Goal: Connect with others: Connect with others

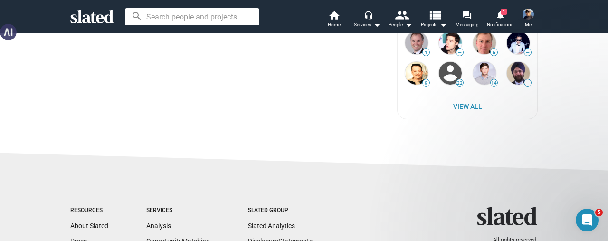
scroll to position [713, 0]
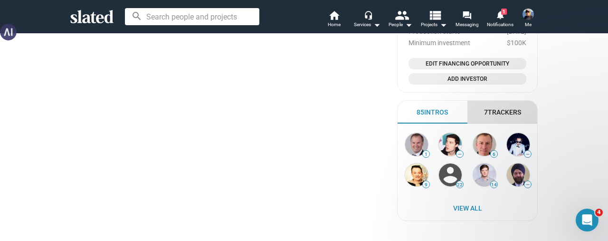
click at [495, 119] on div "7 Trackers" at bounding box center [503, 112] width 70 height 23
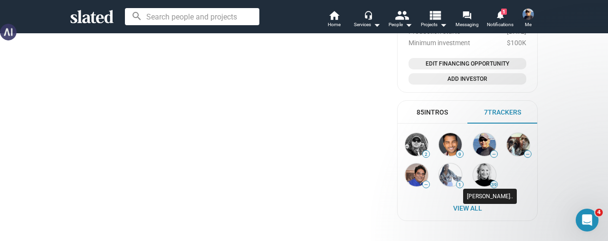
click at [482, 174] on img at bounding box center [484, 175] width 23 height 23
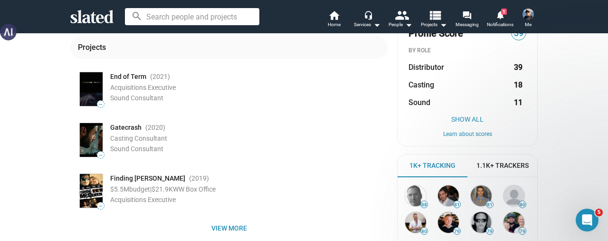
scroll to position [190, 0]
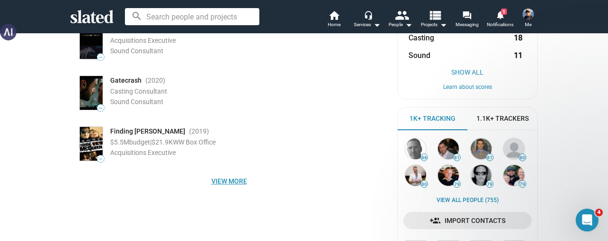
click at [231, 183] on span "View more" at bounding box center [229, 181] width 302 height 17
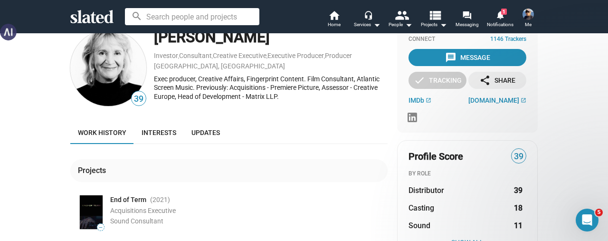
scroll to position [0, 0]
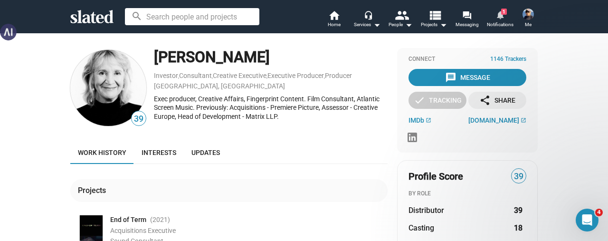
click at [502, 20] on span "Notifications" at bounding box center [500, 24] width 27 height 11
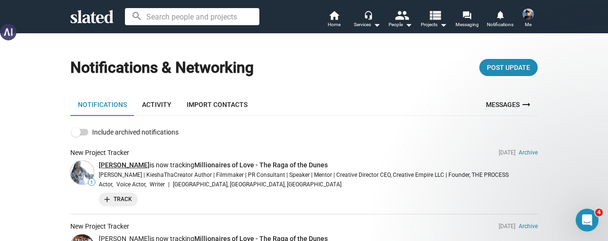
click at [128, 163] on link "[PERSON_NAME]" at bounding box center [124, 165] width 51 height 8
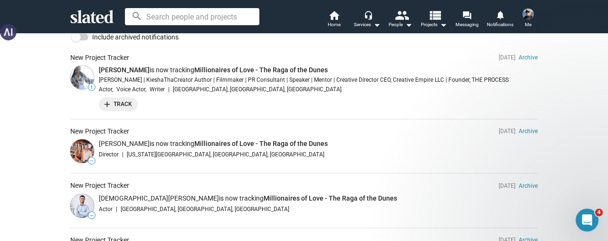
click at [215, 167] on li "New Project Tracker Sep 20 Archive — Kate Winter is now tracking Millionaires o…" at bounding box center [304, 146] width 468 height 55
click at [236, 167] on li "New Project Tracker Sep 20 Archive — Kate Winter is now tracking Millionaires o…" at bounding box center [304, 146] width 468 height 55
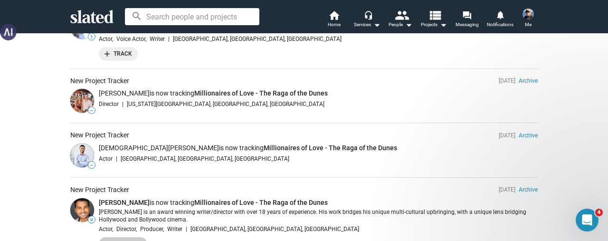
scroll to position [190, 0]
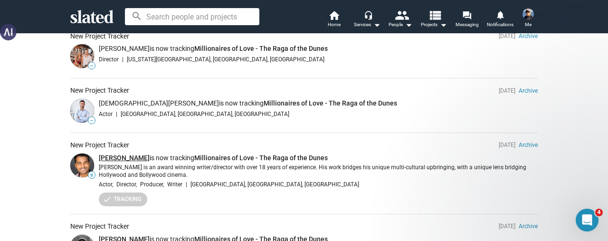
click at [118, 158] on link "[PERSON_NAME]" at bounding box center [124, 158] width 51 height 8
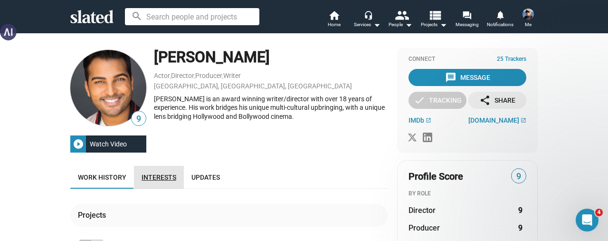
click at [161, 178] on span "Interests" at bounding box center [159, 178] width 35 height 8
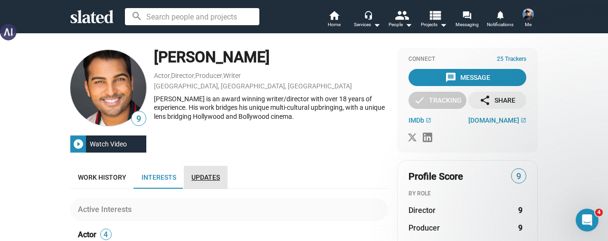
click at [202, 178] on span "Updates" at bounding box center [206, 178] width 29 height 8
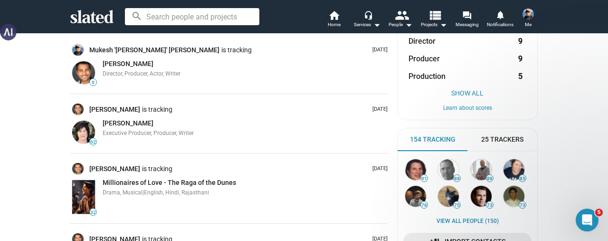
scroll to position [143, 0]
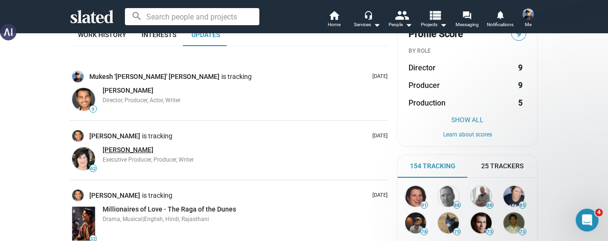
click at [132, 149] on span "[PERSON_NAME]" at bounding box center [128, 150] width 51 height 8
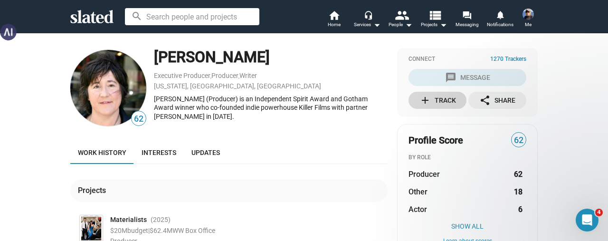
click at [436, 101] on div "add Track" at bounding box center [438, 100] width 37 height 17
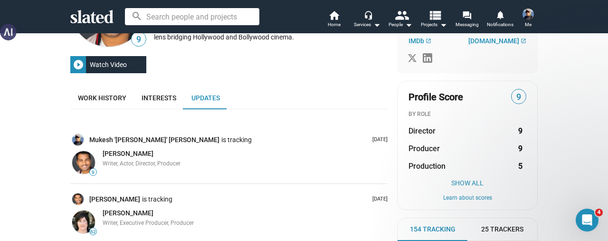
scroll to position [95, 0]
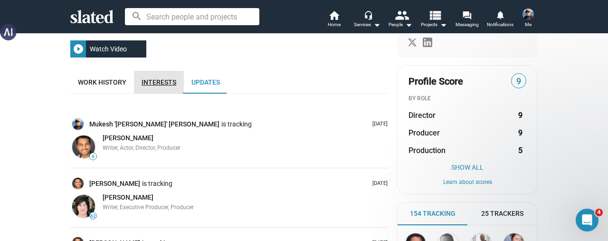
click at [154, 82] on span "Interests" at bounding box center [159, 82] width 35 height 8
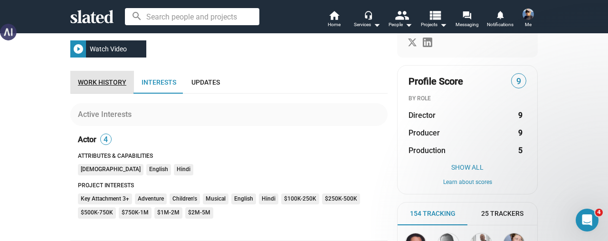
click at [112, 81] on span "Work history" at bounding box center [102, 82] width 48 height 8
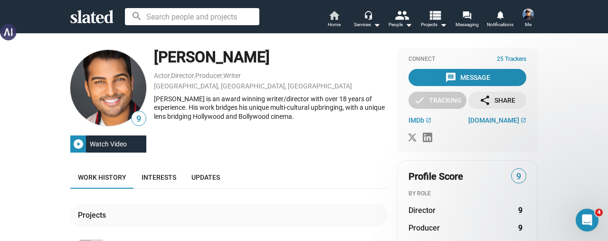
click at [328, 19] on span "Home" at bounding box center [334, 24] width 13 height 11
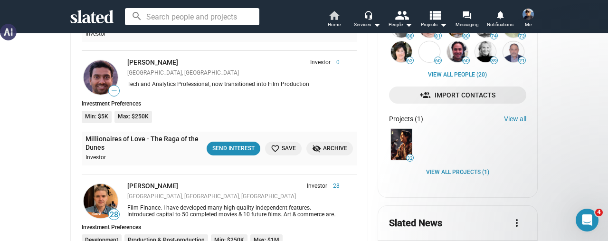
scroll to position [380, 0]
